Goal: Information Seeking & Learning: Learn about a topic

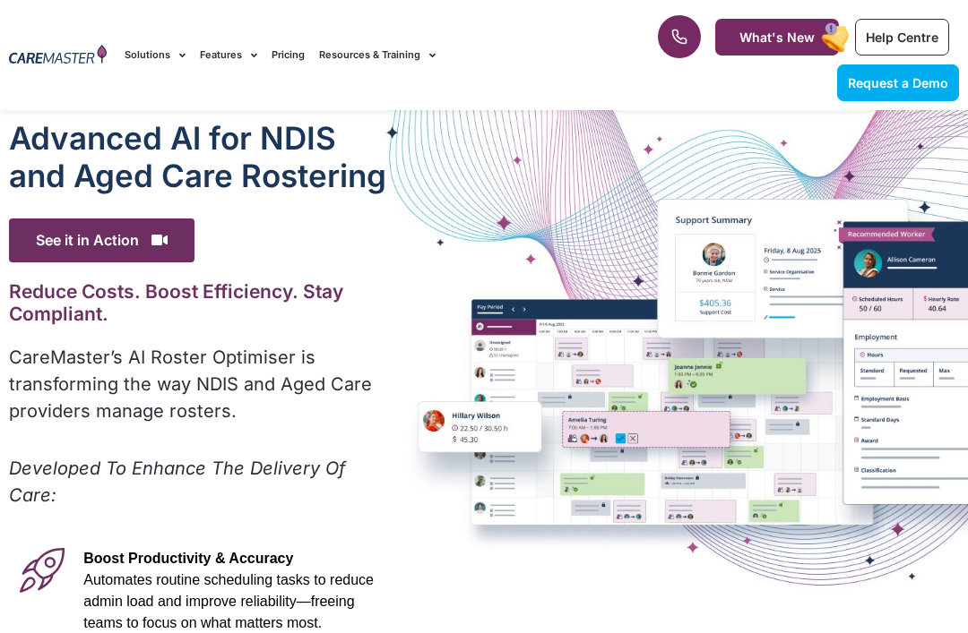
click at [400, 424] on div "Advanced Al for NDIS and Aged Care Rostering See it in Action Video Player [URL…" at bounding box center [484, 589] width 968 height 958
click at [457, 413] on div "Advanced Al for NDIS and Aged Care Rostering See it in Action Video Player [URL…" at bounding box center [484, 589] width 968 height 958
click at [413, 338] on div "Advanced Al for NDIS and Aged Care Rostering See it in Action Video Player [URL…" at bounding box center [484, 589] width 968 height 958
click at [445, 442] on div "Advanced Al for NDIS and Aged Care Rostering See it in Action Video Player [URL…" at bounding box center [484, 589] width 968 height 958
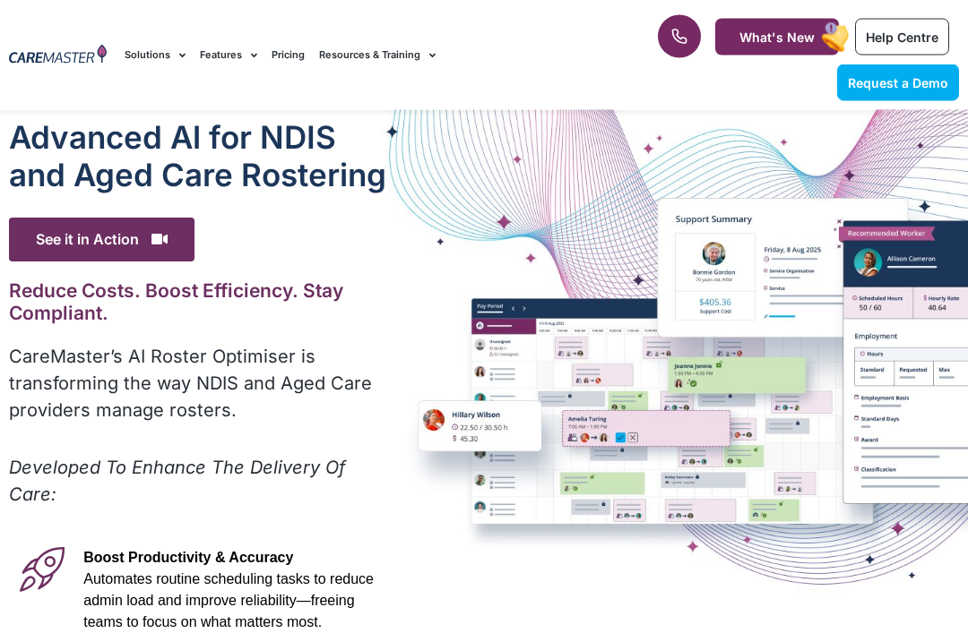
scroll to position [1, 0]
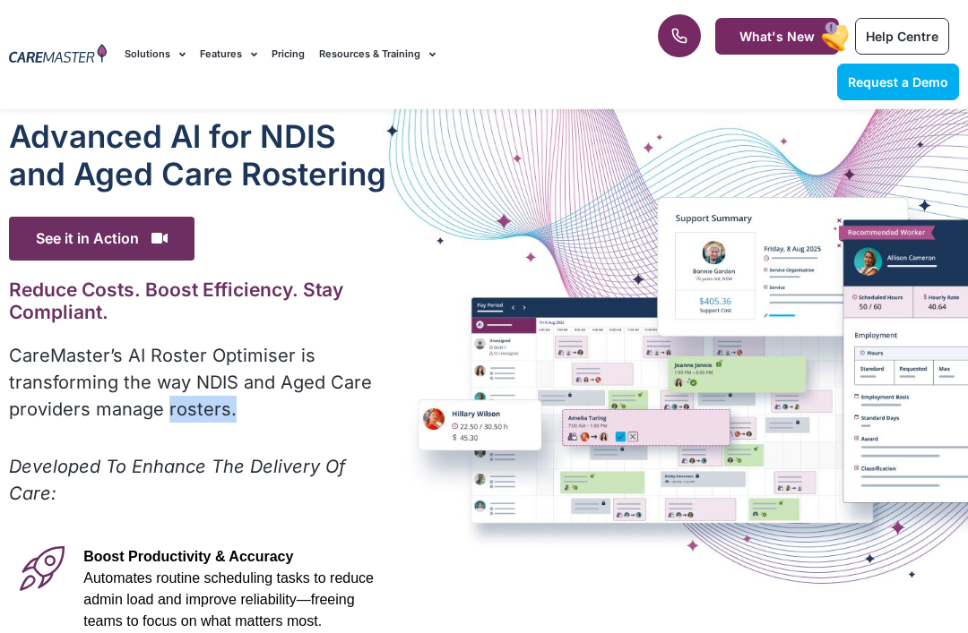
click at [487, 443] on div "Advanced Al for NDIS and Aged Care Rostering See it in Action Video Player [URL…" at bounding box center [484, 588] width 968 height 958
click at [94, 237] on span "See it in Action" at bounding box center [101, 240] width 185 height 44
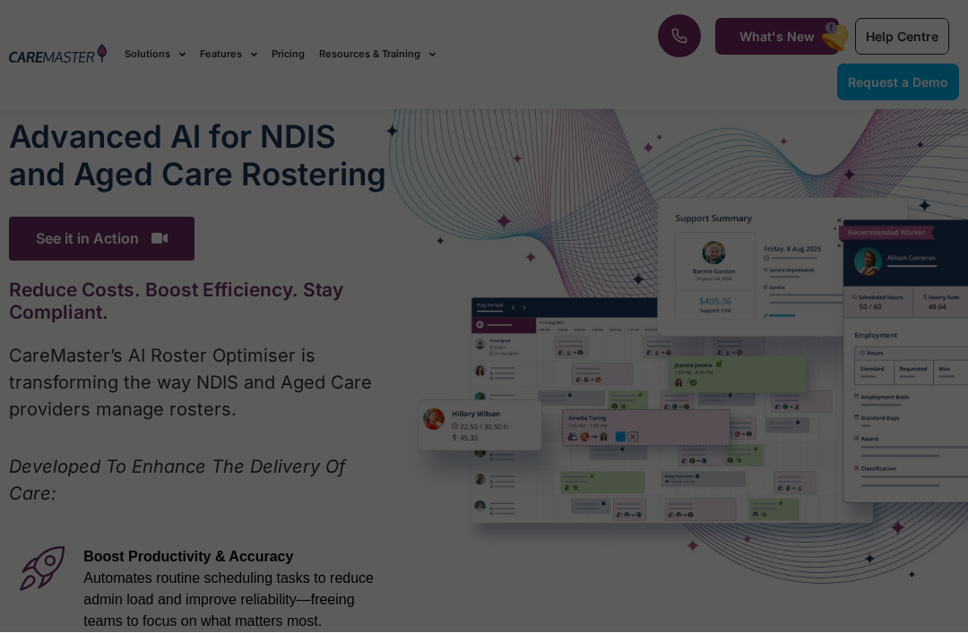
scroll to position [2, 0]
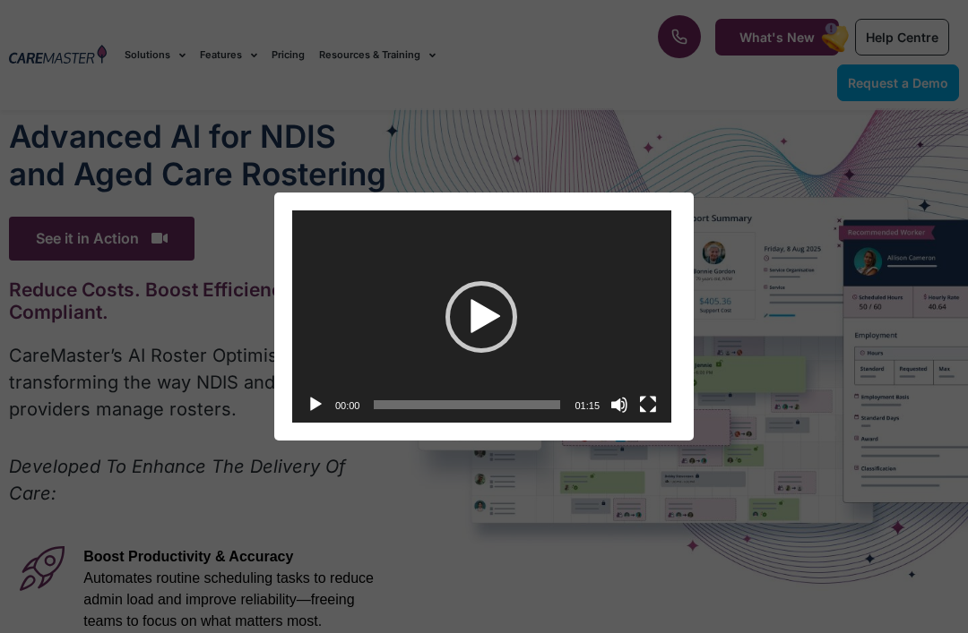
click at [490, 268] on div "Video Player" at bounding box center [481, 317] width 379 height 213
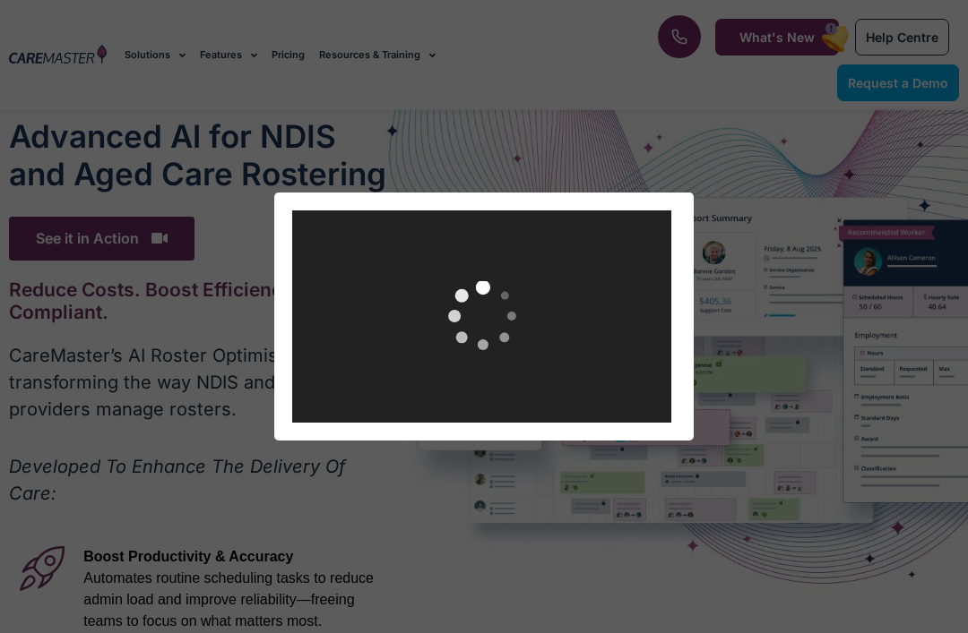
click at [56, 615] on div "Video Player [URL][DOMAIN_NAME] 00:00 00:00 01:15 Use Up/Down Arrow keys to inc…" at bounding box center [484, 316] width 968 height 633
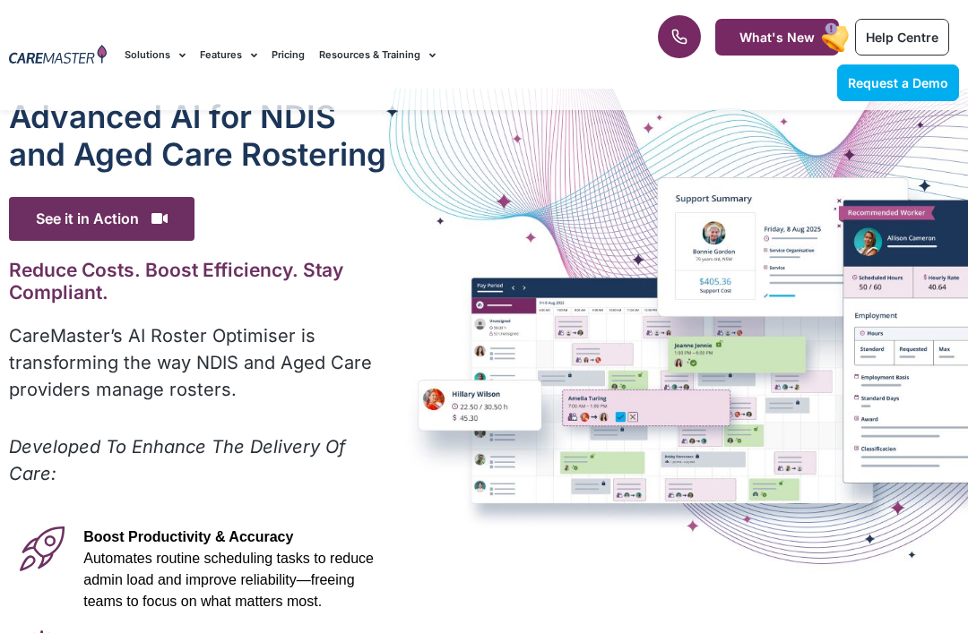
scroll to position [13, 0]
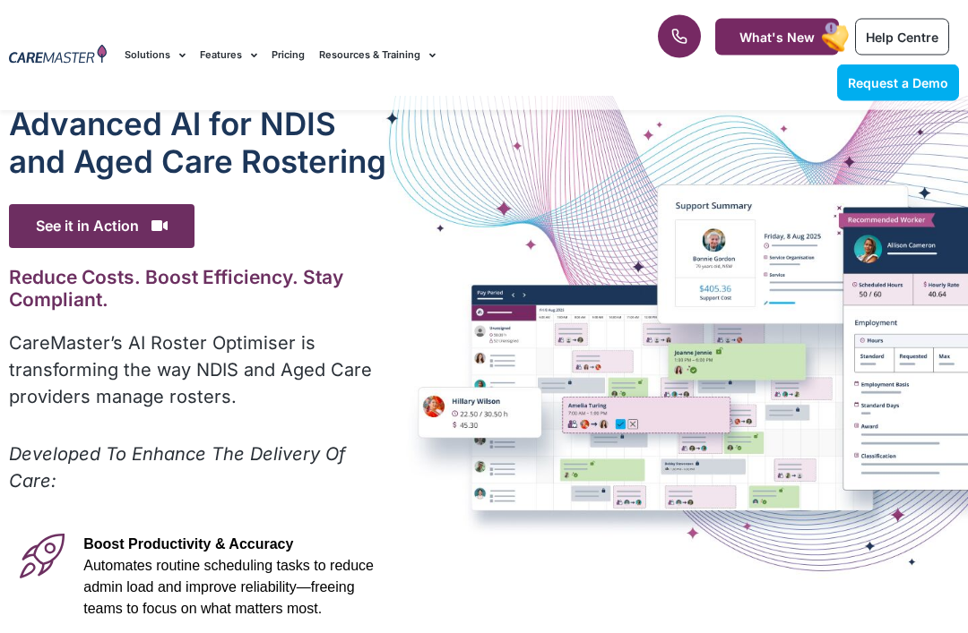
click at [61, 221] on span "See it in Action" at bounding box center [101, 227] width 185 height 44
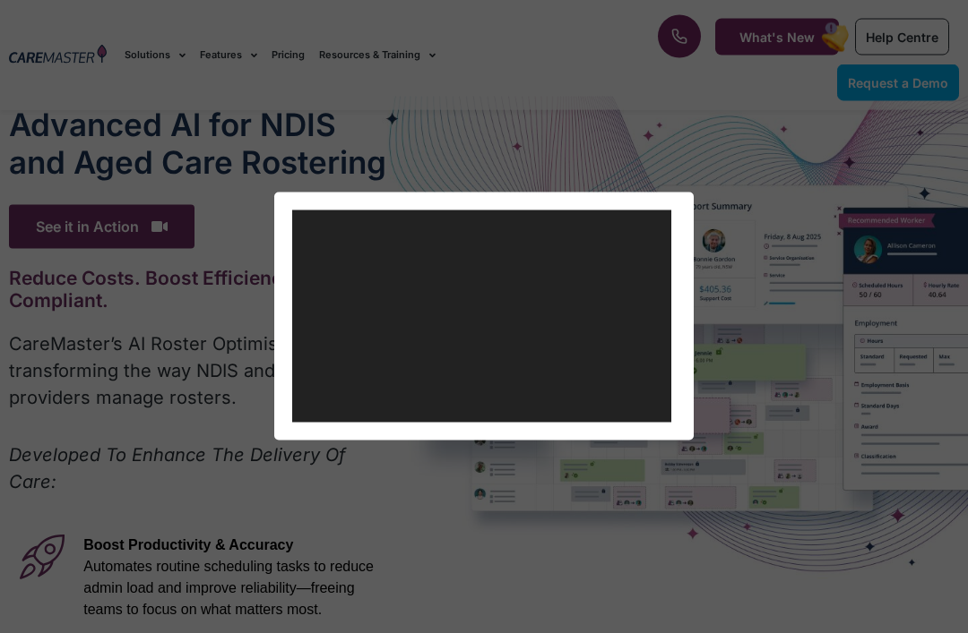
scroll to position [14, 0]
click at [149, 196] on div "Video Player [URL][DOMAIN_NAME] 00:00 00:00 01:15 Use Up/Down Arrow keys to inc…" at bounding box center [483, 317] width 953 height 249
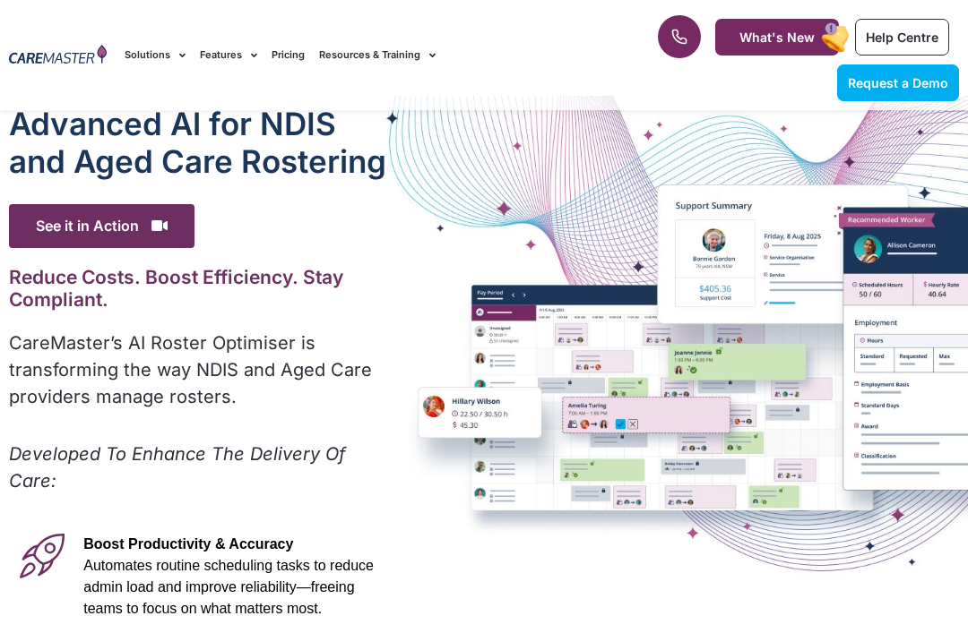
click at [461, 366] on div "Advanced Al for NDIS and Aged Care Rostering See it in Action Video Player [URL…" at bounding box center [484, 575] width 968 height 958
click at [155, 206] on span "See it in Action" at bounding box center [101, 226] width 185 height 44
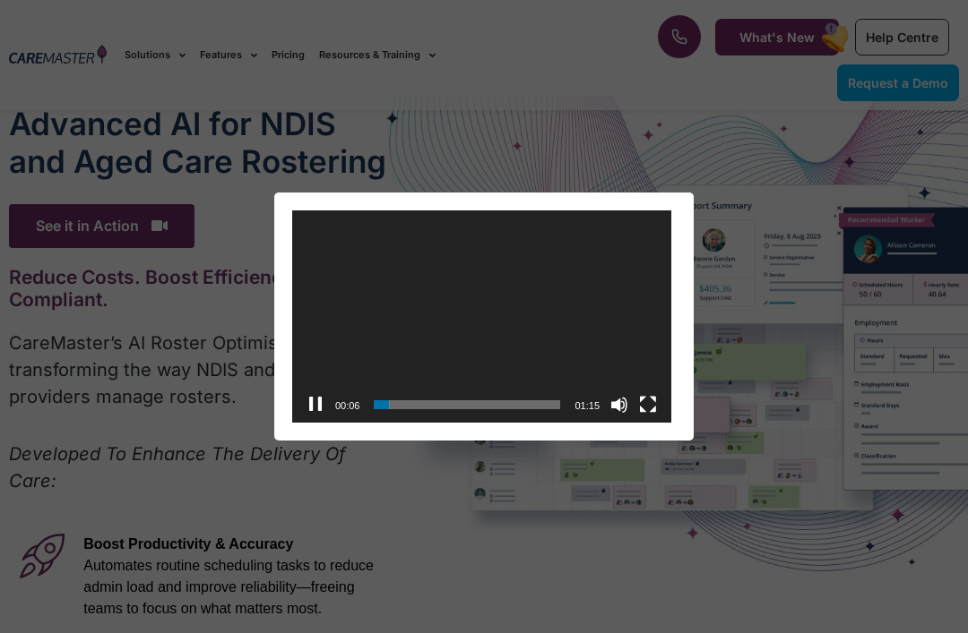
click at [0, 0] on span "Video Player" at bounding box center [0, 0] width 0 height 0
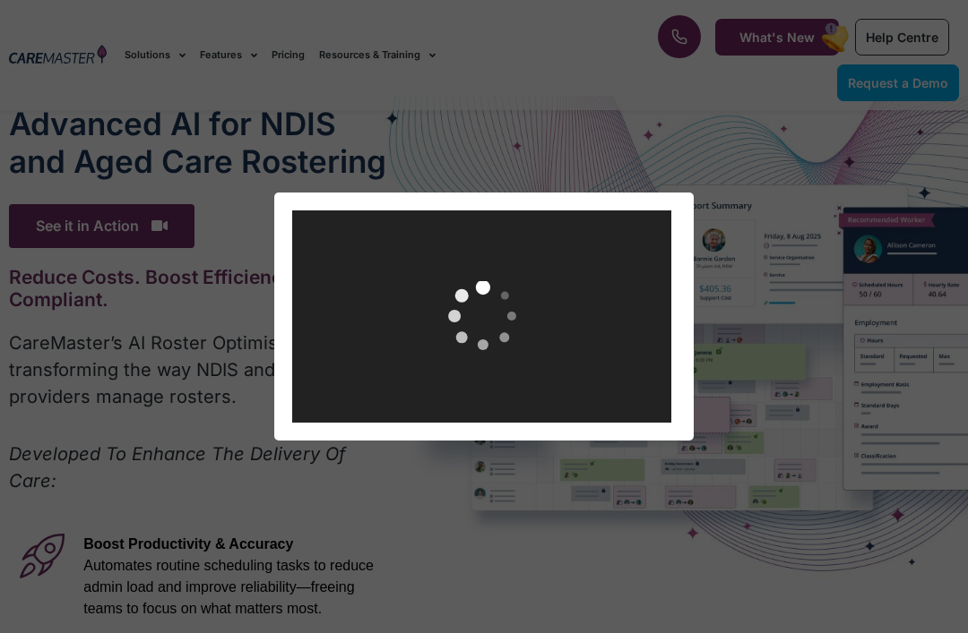
click at [572, 488] on div "Video Player [URL][DOMAIN_NAME] 01:06 01:06 01:15 Use Up/Down Arrow keys to inc…" at bounding box center [484, 316] width 968 height 633
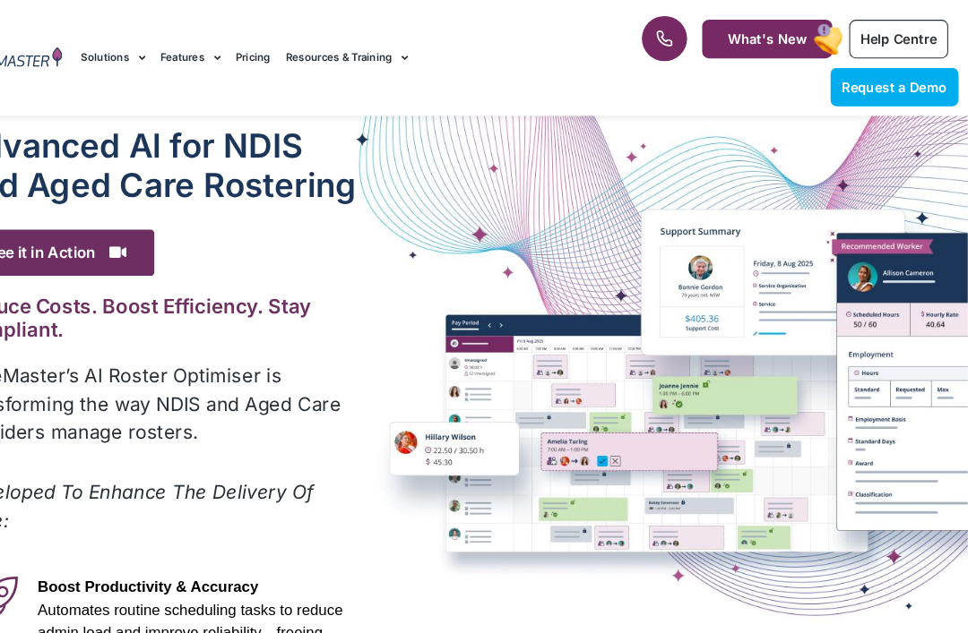
scroll to position [0, 0]
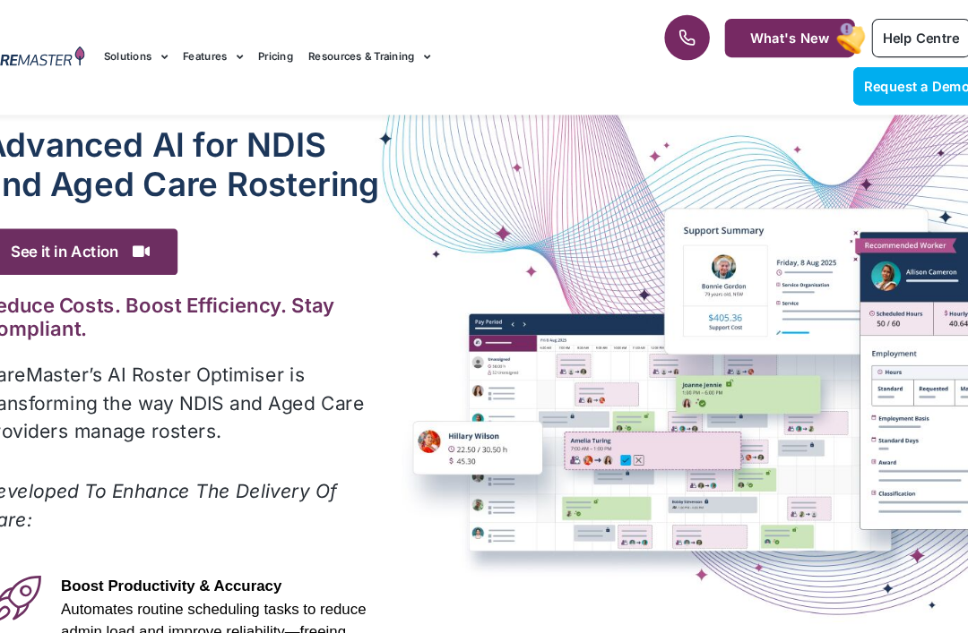
click at [819, 22] on rect at bounding box center [835, 38] width 33 height 34
